Goal: Task Accomplishment & Management: Manage account settings

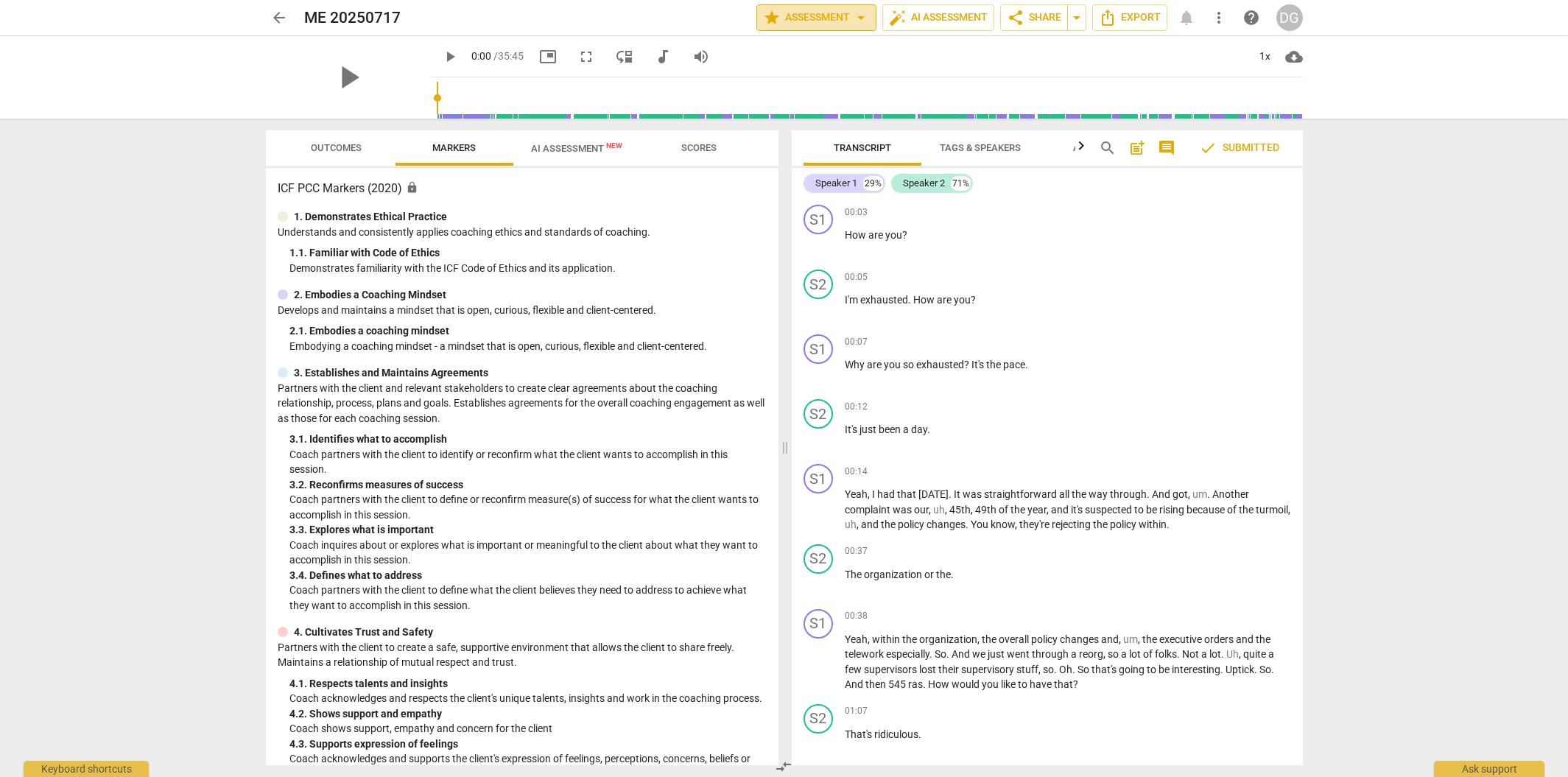
click at [857, 19] on span "arrow_drop_down" at bounding box center [861, 18] width 18 height 18
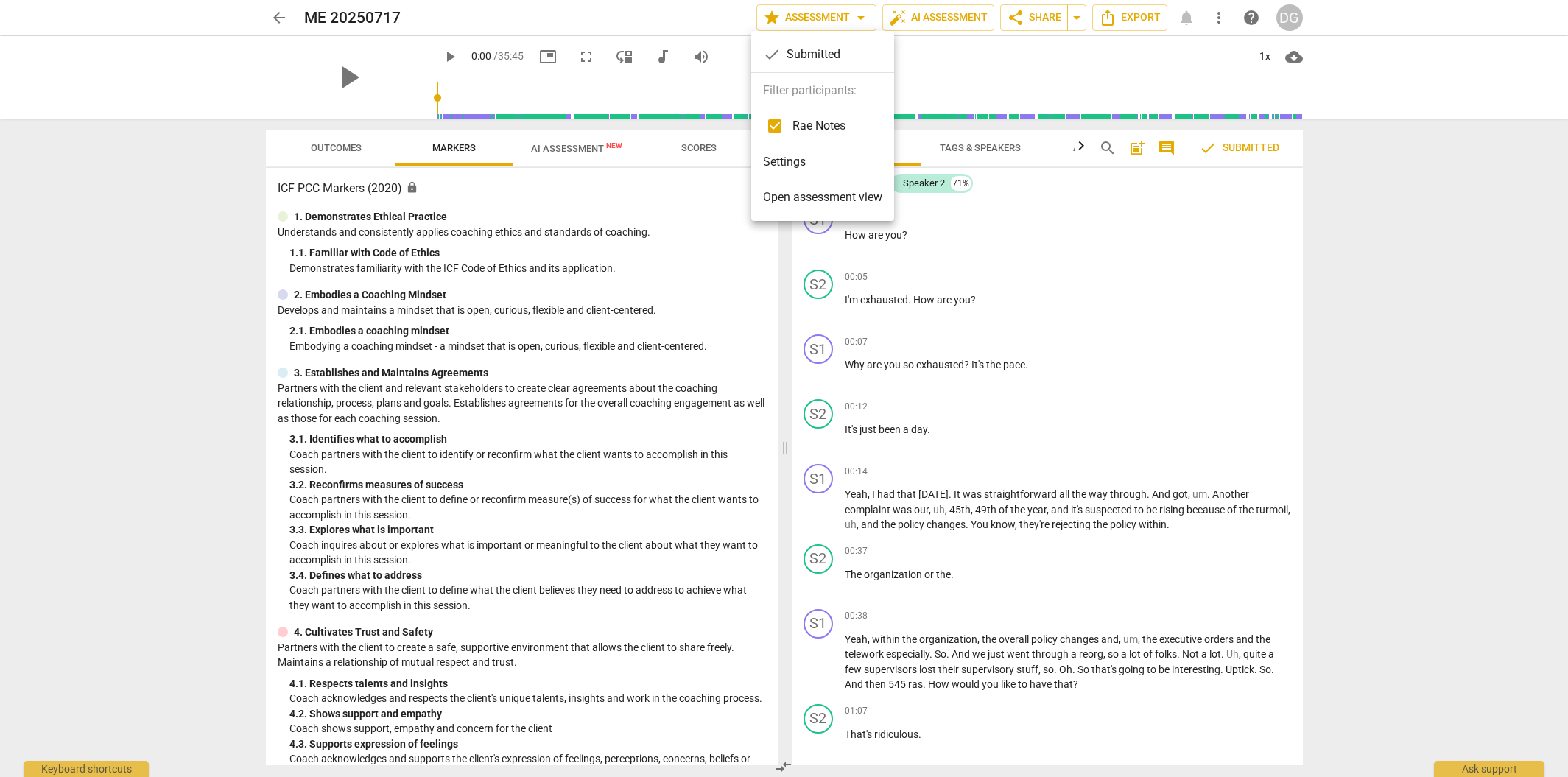
click at [795, 162] on li "Settings" at bounding box center [823, 162] width 143 height 36
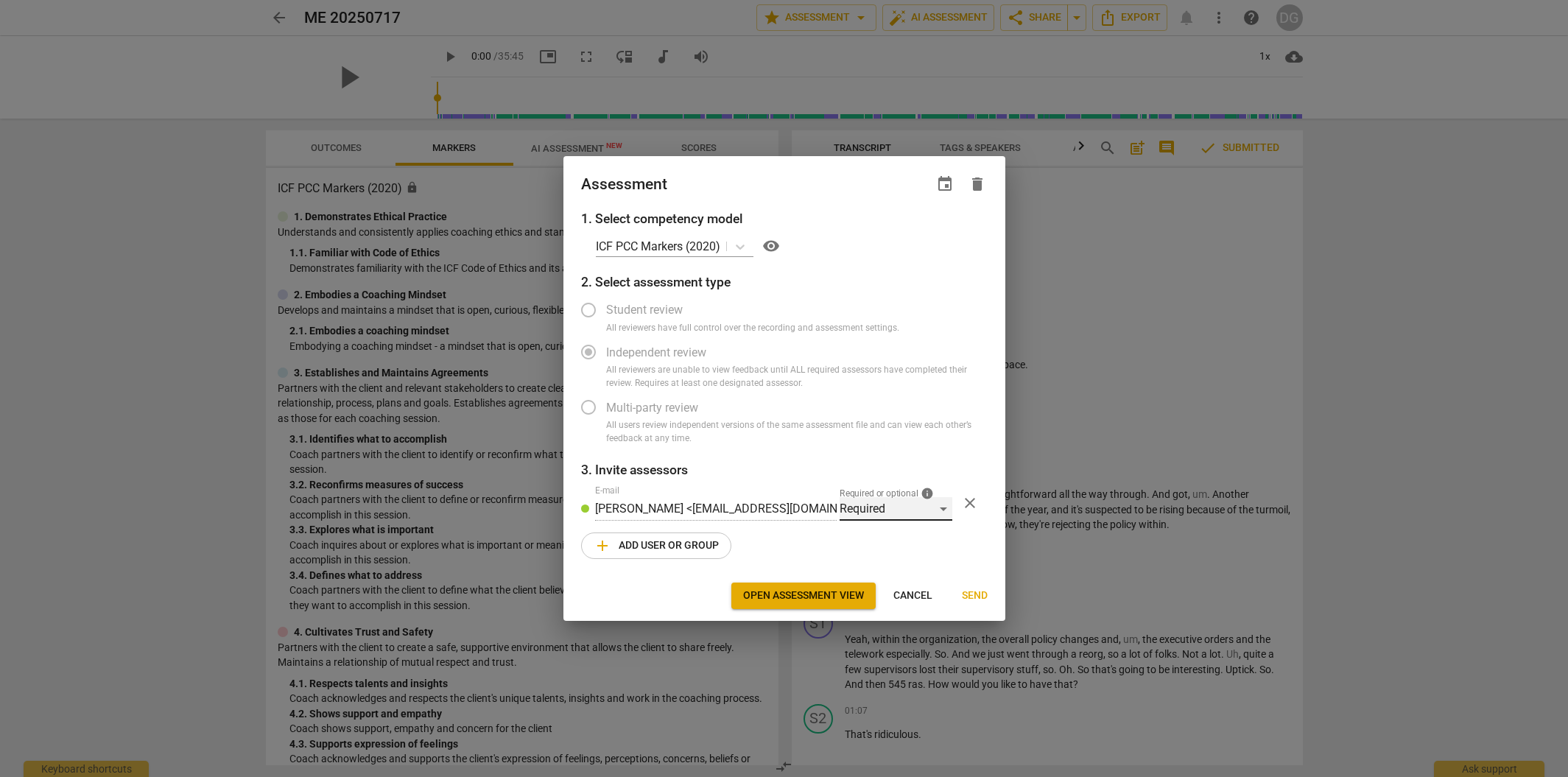
click at [940, 510] on div "Required" at bounding box center [896, 509] width 113 height 24
click at [940, 511] on li "Required" at bounding box center [896, 509] width 113 height 36
click at [643, 283] on h3 "2. Select assessment type" at bounding box center [784, 283] width 407 height 19
click at [587, 350] on label "Independent review" at bounding box center [773, 352] width 405 height 36
click at [933, 509] on div "Required" at bounding box center [896, 509] width 113 height 24
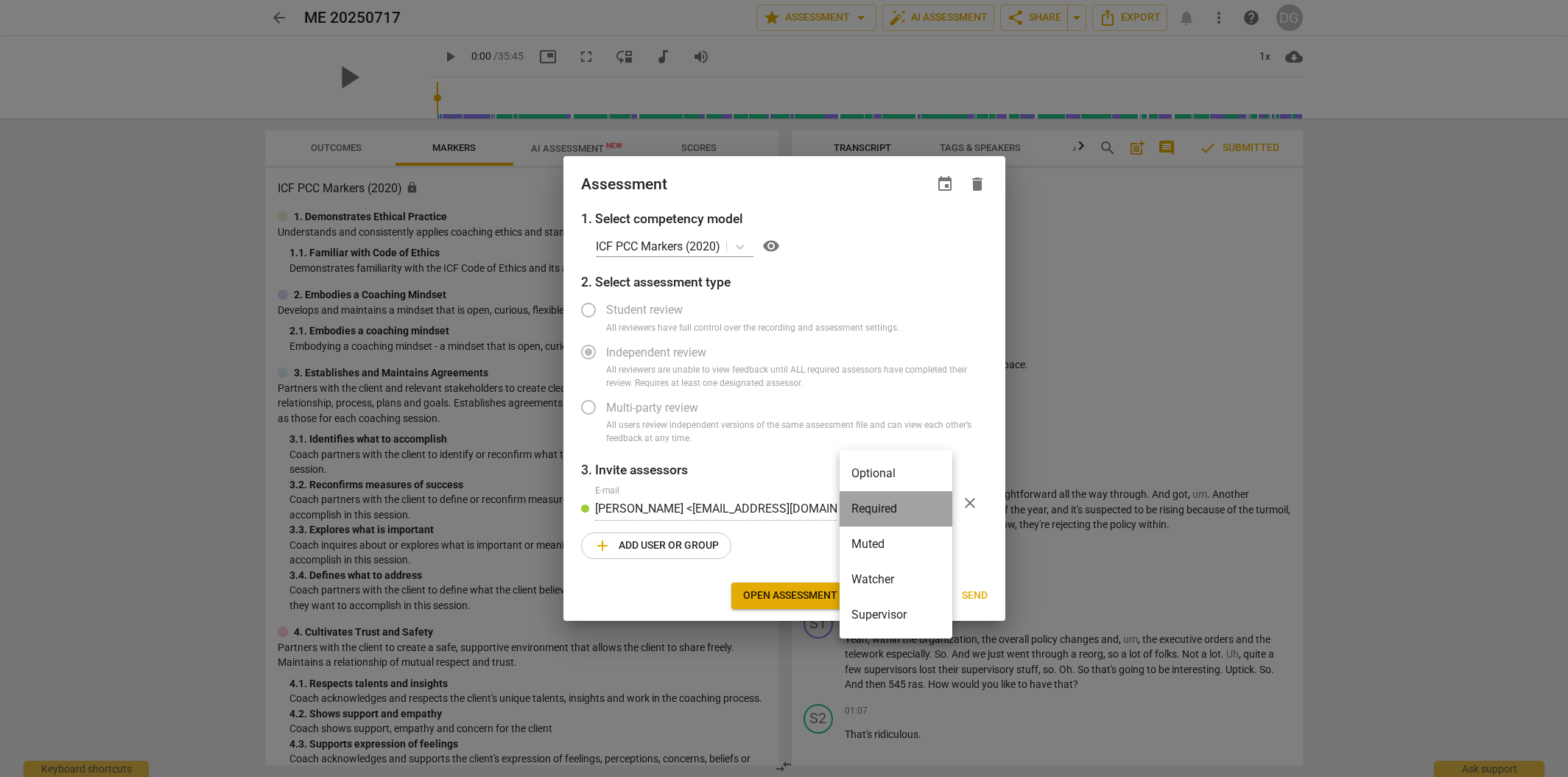
click at [933, 509] on li "Required" at bounding box center [896, 509] width 113 height 36
radio input "false"
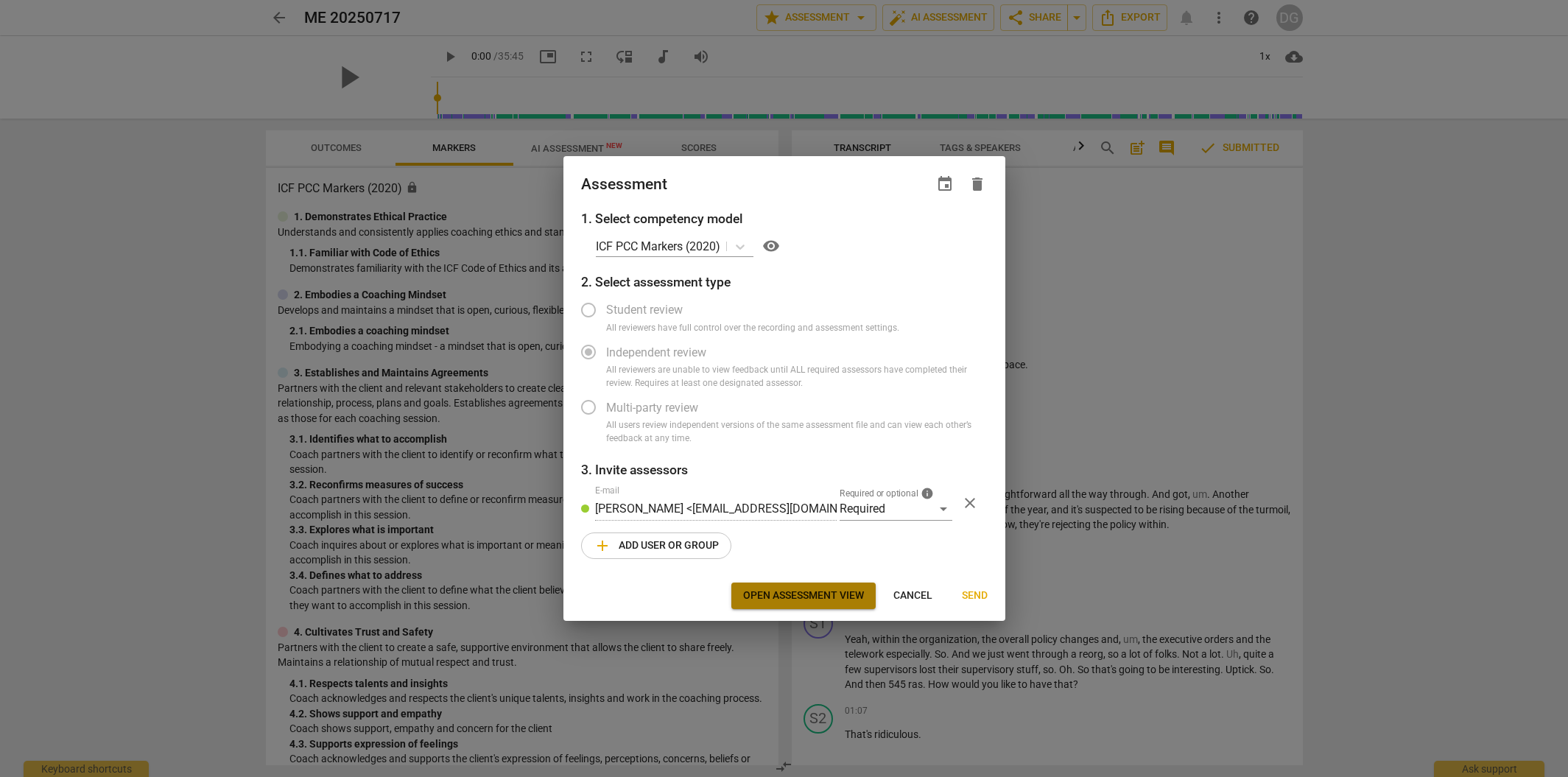
click at [829, 593] on span "Open assessment view" at bounding box center [803, 596] width 121 height 15
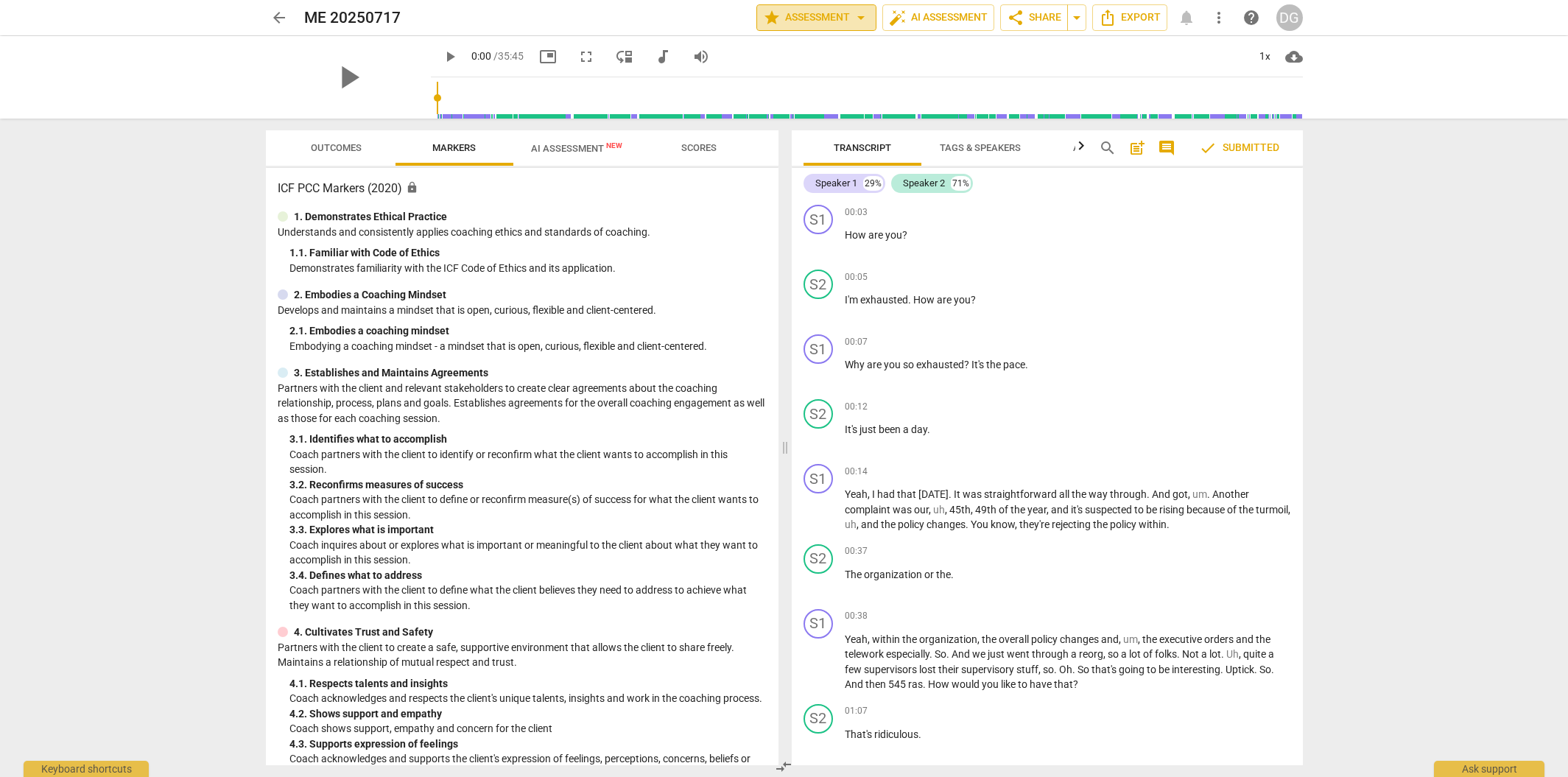
click at [855, 16] on span "arrow_drop_down" at bounding box center [861, 18] width 18 height 18
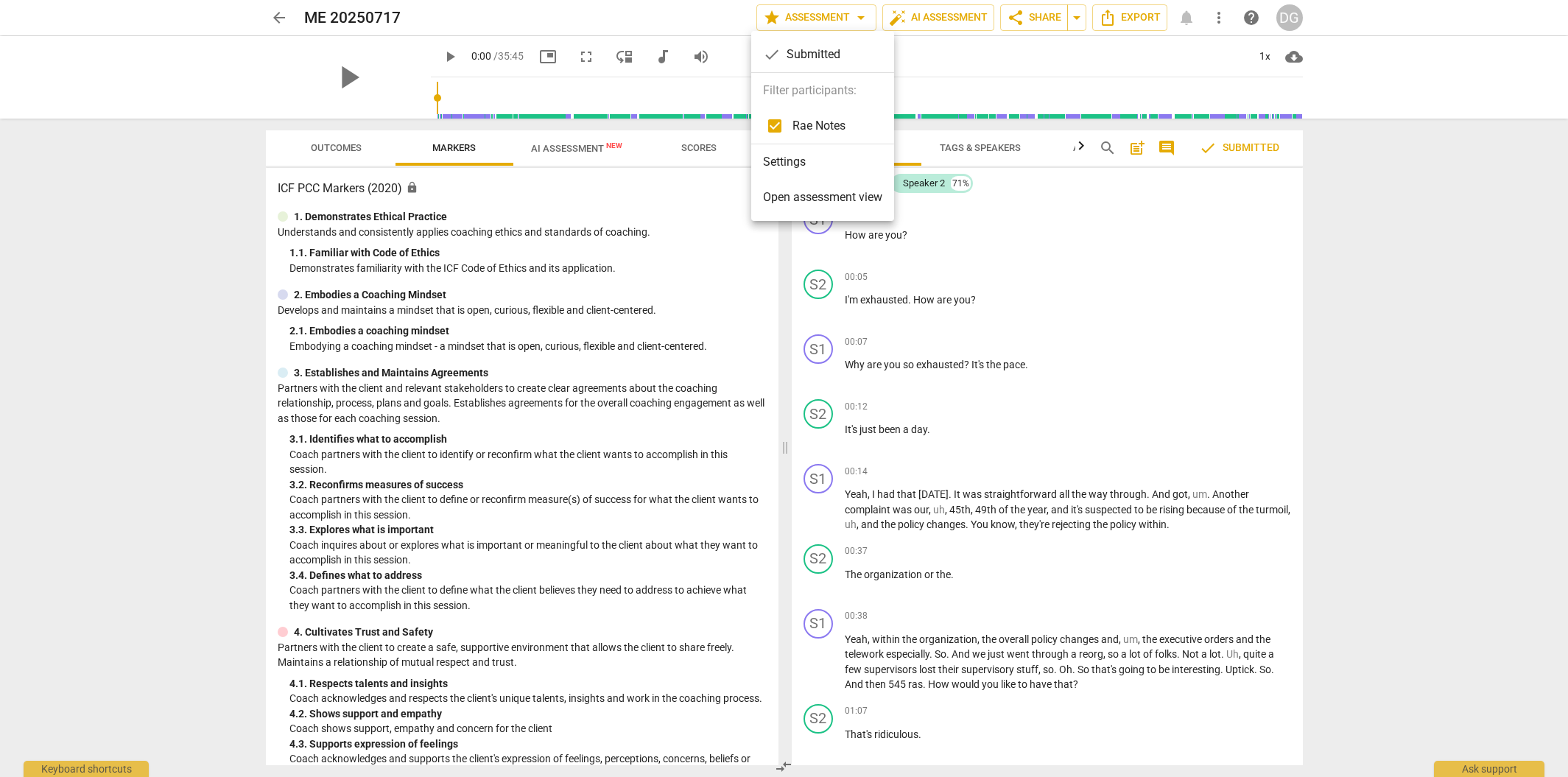
click at [841, 50] on div "check Submitted" at bounding box center [823, 54] width 143 height 36
click at [842, 50] on div "check Submitted" at bounding box center [823, 54] width 143 height 36
click at [808, 169] on li "Settings" at bounding box center [823, 162] width 143 height 36
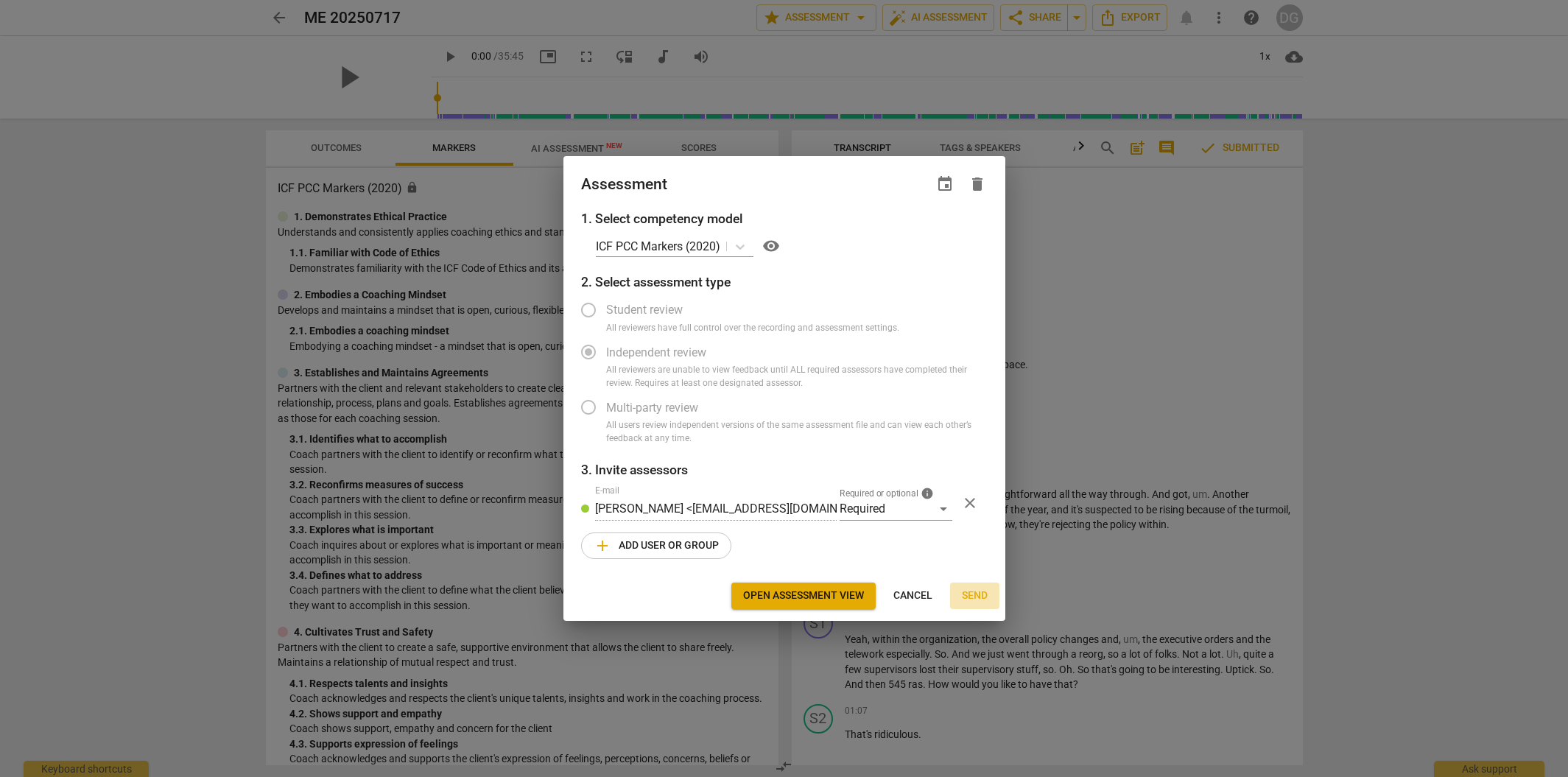
click at [971, 597] on span "Send" at bounding box center [975, 596] width 26 height 15
radio input "false"
